Goal: Task Accomplishment & Management: Use online tool/utility

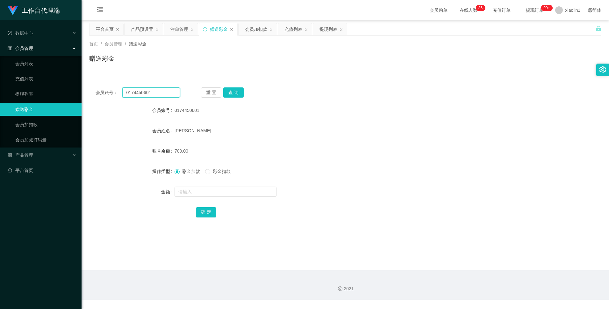
drag, startPoint x: 158, startPoint y: 95, endPoint x: 116, endPoint y: 88, distance: 43.0
click at [116, 87] on div "会员账号： 0174450601 重 置 查 询 会员账号 0174450601 会员姓名 [PERSON_NAME] 账号余额 700.00 操作类型 彩金…" at bounding box center [345, 156] width 512 height 151
paste input "706283"
type input "0174706283"
click at [233, 92] on button "查 询" at bounding box center [233, 93] width 20 height 10
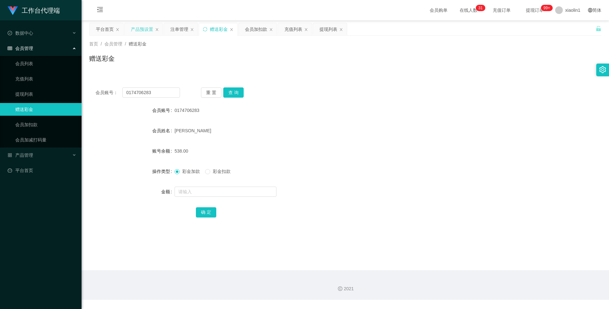
click at [151, 30] on div "产品预设置" at bounding box center [142, 29] width 22 height 12
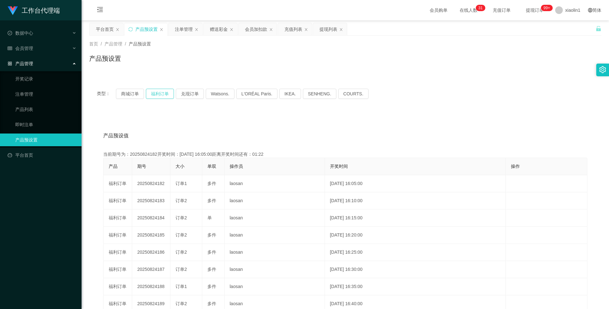
click at [154, 94] on button "福利订单" at bounding box center [160, 94] width 28 height 10
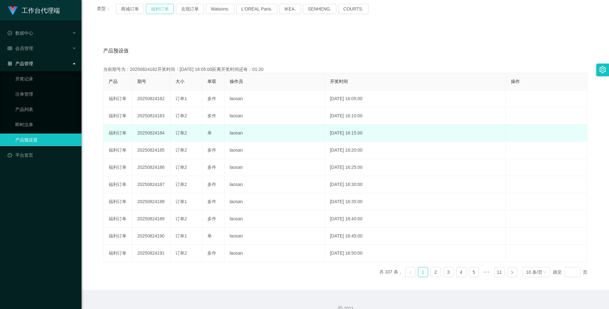
scroll to position [95, 0]
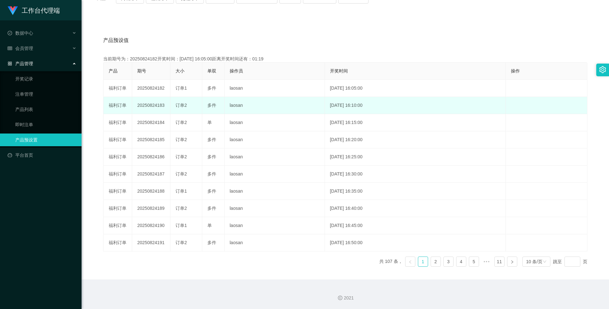
click at [154, 105] on td "20250824183" at bounding box center [151, 105] width 38 height 17
copy td "20250824183"
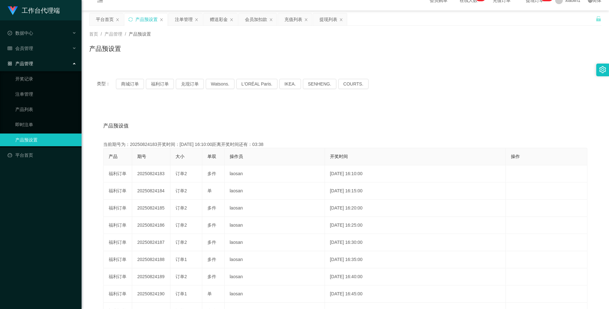
scroll to position [0, 0]
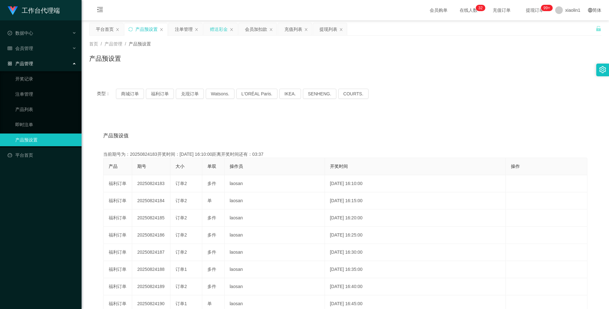
click at [213, 30] on div "赠送彩金" at bounding box center [219, 29] width 18 height 12
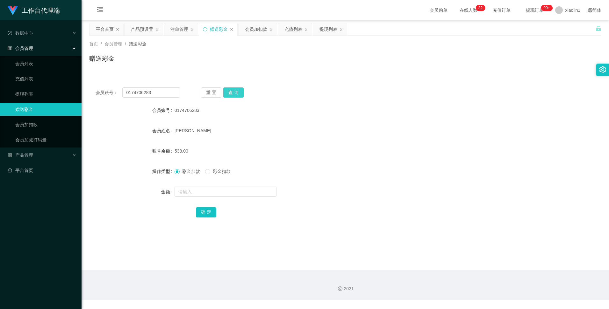
click at [235, 95] on button "查 询" at bounding box center [233, 93] width 20 height 10
click at [144, 30] on div "产品预设置" at bounding box center [142, 29] width 22 height 12
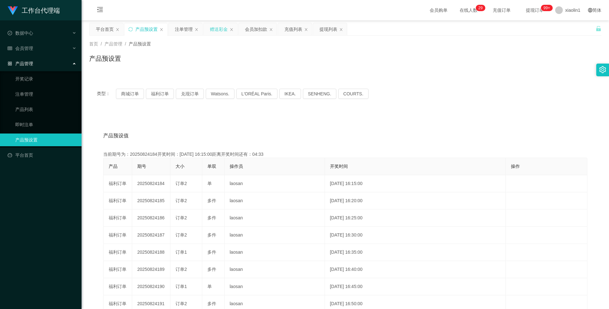
click at [225, 31] on div "赠送彩金" at bounding box center [219, 29] width 18 height 12
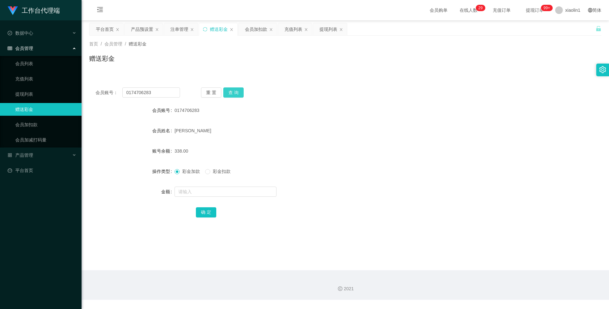
click at [235, 95] on button "查 询" at bounding box center [233, 93] width 20 height 10
click at [233, 91] on button "查 询" at bounding box center [233, 93] width 20 height 10
drag, startPoint x: 150, startPoint y: 93, endPoint x: 114, endPoint y: 87, distance: 36.2
click at [114, 87] on div "会员账号： 0174706283 重 置 查 询 会员账号 0174706283 会员姓名 [PERSON_NAME] ZE 账号余额 938.00 操作类型…" at bounding box center [345, 156] width 512 height 151
click at [180, 30] on div "注单管理" at bounding box center [179, 29] width 18 height 12
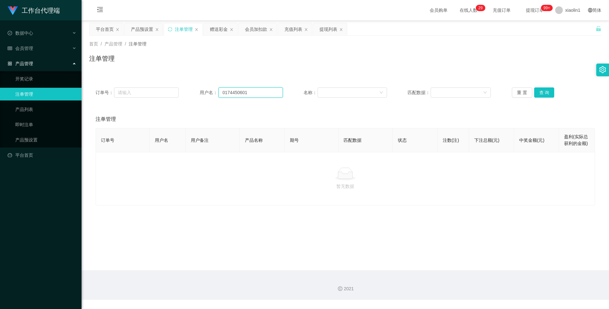
drag, startPoint x: 256, startPoint y: 94, endPoint x: 216, endPoint y: 89, distance: 40.4
click at [216, 89] on div "用户名： 0174450601" at bounding box center [241, 93] width 83 height 10
paste input "706283"
type input "0174706283"
click at [542, 94] on button "查 询" at bounding box center [544, 93] width 20 height 10
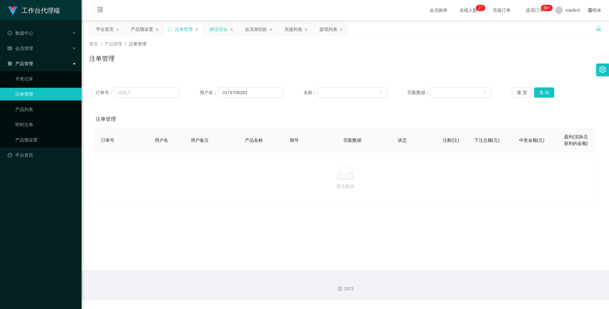
click at [222, 29] on div "赠送彩金" at bounding box center [219, 29] width 18 height 12
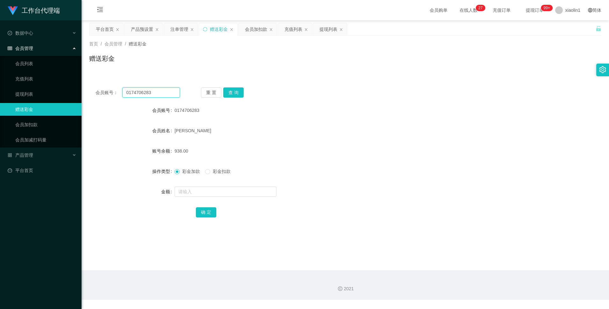
drag, startPoint x: 163, startPoint y: 94, endPoint x: 121, endPoint y: 93, distance: 42.0
click at [122, 93] on div "会员账号： 0174706283" at bounding box center [137, 93] width 84 height 10
paste input "Dylanyap"
type input "Dylanyap"
click at [233, 93] on button "查 询" at bounding box center [233, 93] width 20 height 10
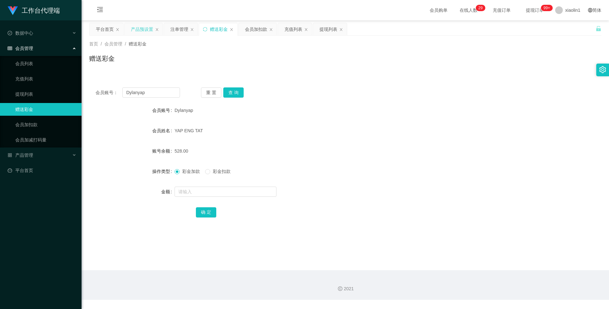
click at [146, 28] on div "产品预设置" at bounding box center [142, 29] width 22 height 12
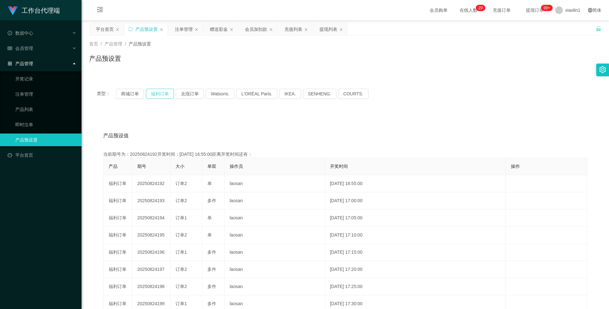
click at [163, 92] on button "福利订单" at bounding box center [160, 94] width 28 height 10
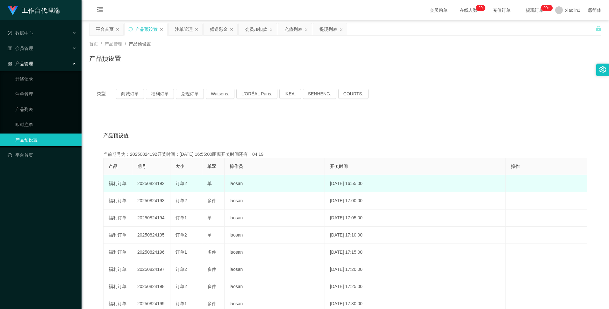
click at [154, 182] on td "20250824192" at bounding box center [151, 183] width 38 height 17
copy td "20250824192"
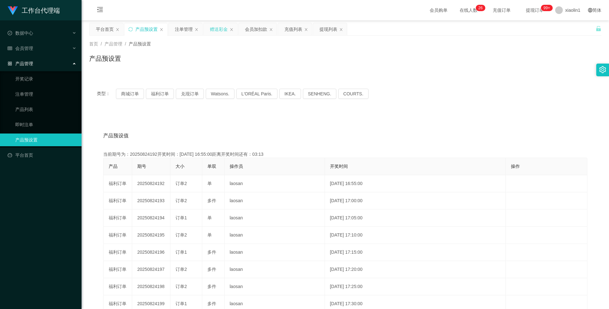
drag, startPoint x: 223, startPoint y: 29, endPoint x: 218, endPoint y: 29, distance: 4.5
click at [221, 29] on div "赠送彩金" at bounding box center [219, 29] width 18 height 12
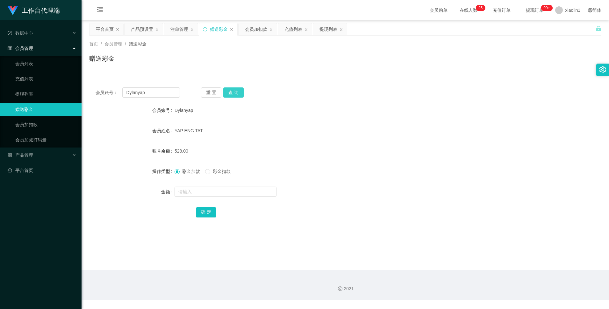
click at [234, 95] on button "查 询" at bounding box center [233, 93] width 20 height 10
click at [151, 29] on div "产品预设置" at bounding box center [142, 29] width 22 height 12
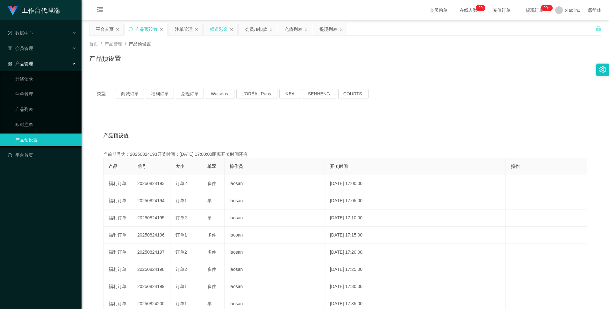
click at [222, 29] on div "赠送彩金" at bounding box center [219, 29] width 18 height 12
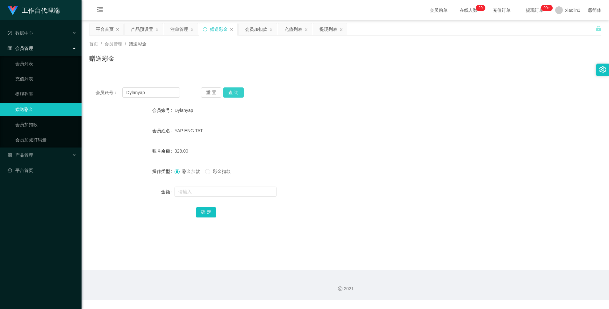
click at [229, 94] on button "查 询" at bounding box center [233, 93] width 20 height 10
click at [228, 94] on button "查 询" at bounding box center [233, 93] width 20 height 10
click at [231, 92] on button "查 询" at bounding box center [233, 93] width 20 height 10
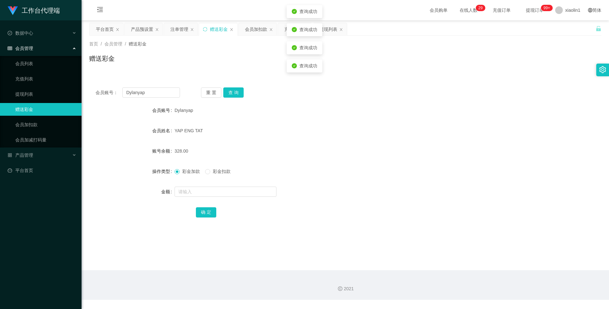
click at [289, 149] on div "328.00" at bounding box center [323, 151] width 299 height 13
click at [234, 92] on button "查 询" at bounding box center [233, 93] width 20 height 10
click at [233, 91] on button "查 询" at bounding box center [233, 93] width 20 height 10
click at [233, 91] on button "查 询" at bounding box center [236, 93] width 27 height 10
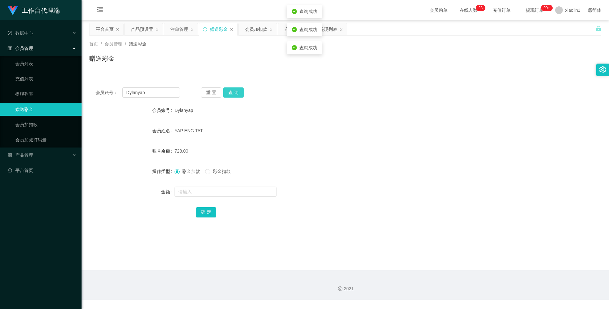
click at [233, 91] on button "查 询" at bounding box center [233, 93] width 20 height 10
